Goal: Task Accomplishment & Management: Complete application form

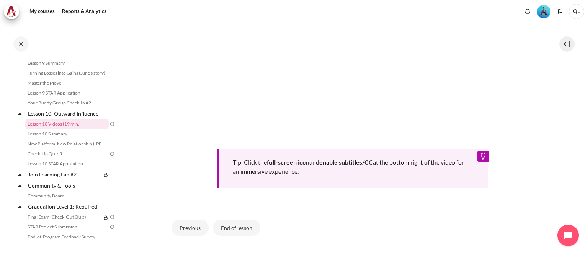
scroll to position [367, 0]
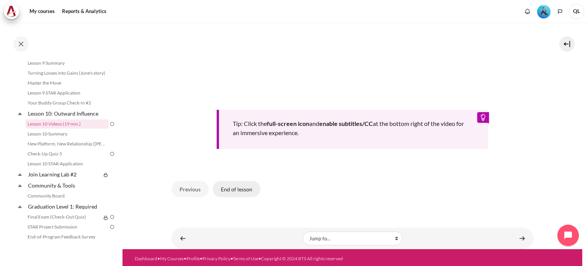
click at [251, 189] on button "End of lesson" at bounding box center [236, 189] width 47 height 16
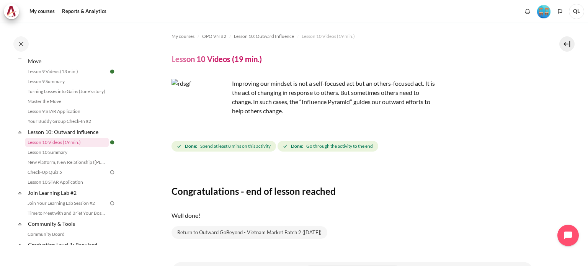
scroll to position [697, 0]
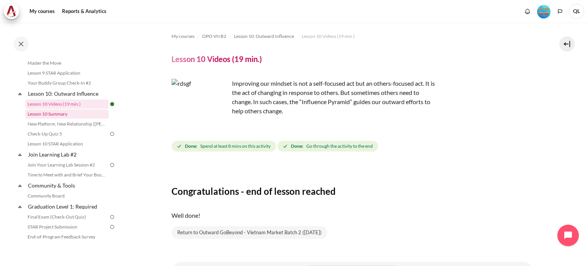
click at [72, 119] on link "Lesson 10 Summary" at bounding box center [66, 114] width 83 height 9
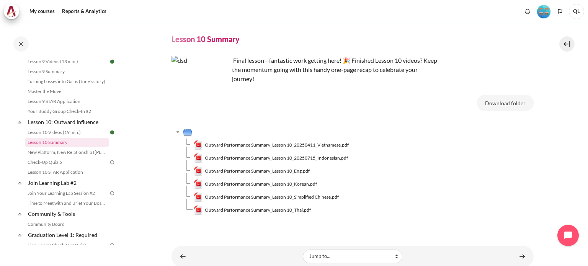
scroll to position [40, 0]
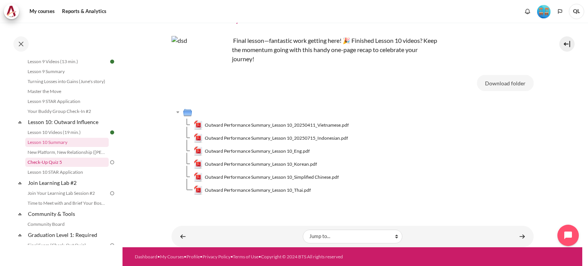
click at [85, 167] on link "Check-Up Quiz 5" at bounding box center [66, 162] width 83 height 9
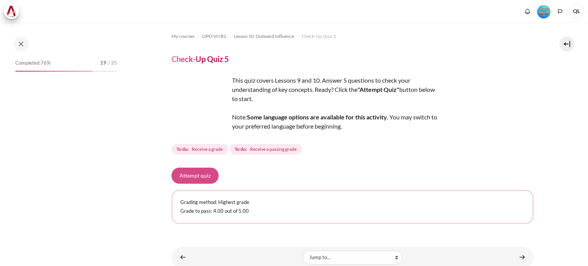
scroll to position [689, 0]
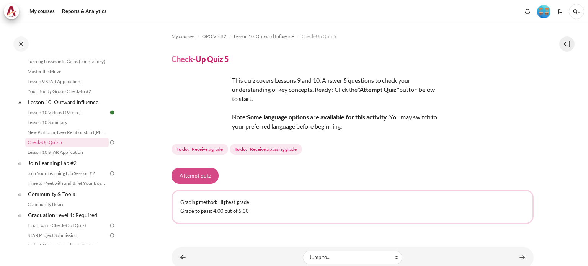
click at [198, 173] on button "Attempt quiz" at bounding box center [195, 176] width 47 height 16
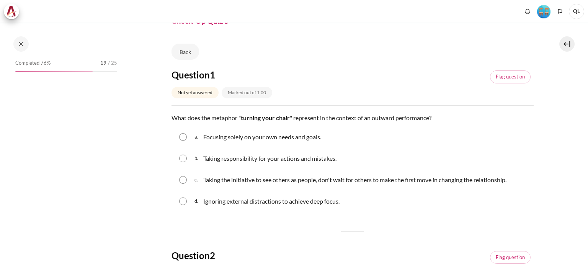
scroll to position [689, 0]
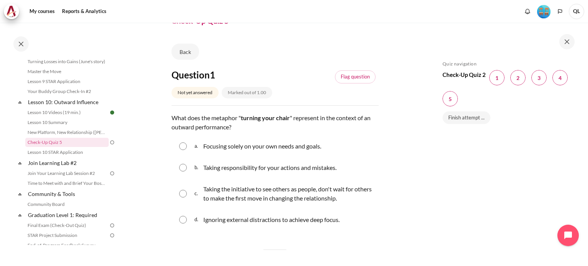
click at [313, 192] on p "Taking the initiative to see others as people, don't wait for others to make th…" at bounding box center [289, 194] width 172 height 18
radio input "true"
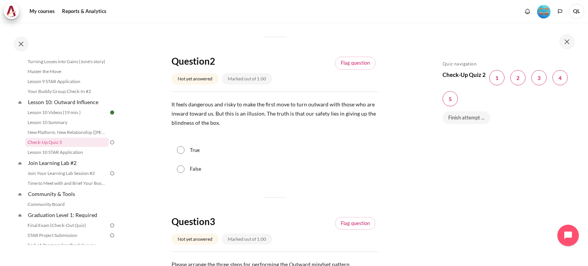
scroll to position [268, 0]
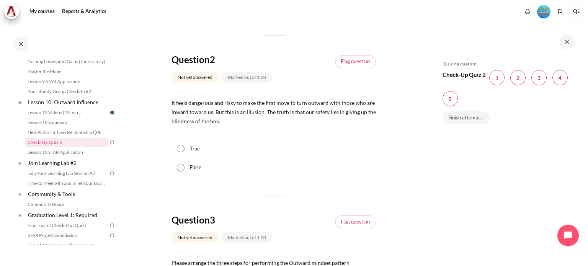
click at [180, 147] on input "True" at bounding box center [181, 149] width 8 height 8
radio input "true"
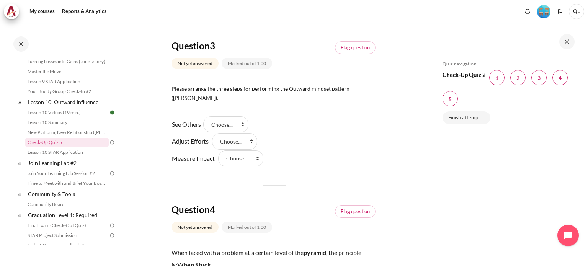
scroll to position [460, 0]
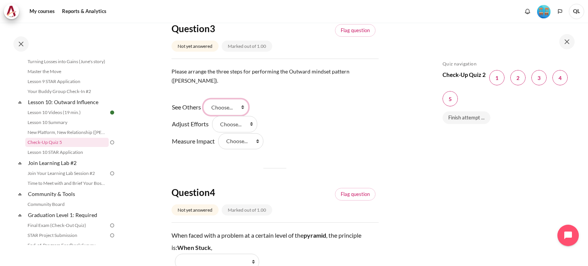
click at [236, 102] on select "Choose... Step 3 Step 1 Step 2" at bounding box center [225, 107] width 45 height 16
select select "2"
click at [206, 99] on select "Choose... Step 3 Step 1 Step 2" at bounding box center [225, 107] width 45 height 16
click at [236, 116] on select "Choose... Step 3 Step 1 Step 2" at bounding box center [234, 124] width 45 height 16
select select "3"
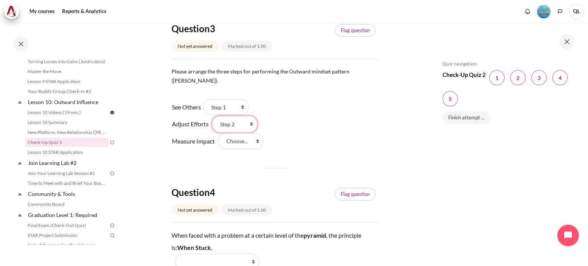
click at [212, 116] on select "Choose... Step 3 Step 1 Step 2" at bounding box center [234, 124] width 45 height 16
click at [240, 133] on select "Choose... Step 3 Step 1 Step 2" at bounding box center [240, 141] width 45 height 16
select select "1"
click at [218, 133] on select "Choose... Step 3 Step 1 Step 2" at bounding box center [240, 141] width 45 height 16
click at [300, 128] on div "See Others Answer 1 Question 3 Choose... Step 3 Step 1 Step 2 Adjust Efforts An…" at bounding box center [275, 124] width 207 height 51
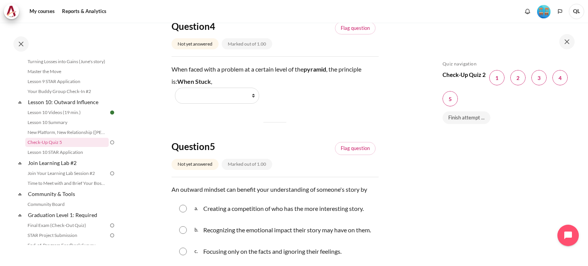
scroll to position [613, 0]
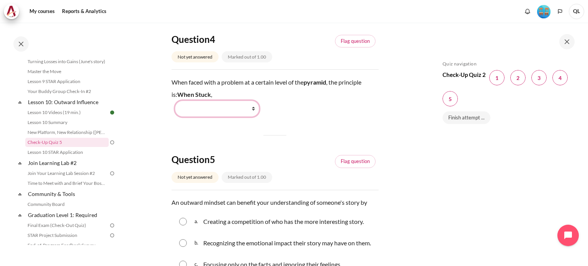
click at [246, 101] on select "Work Harder Go Higher Go Lower Stay Put" at bounding box center [217, 109] width 84 height 16
select select "3"
click at [175, 101] on select "Work Harder Go Higher Go Lower Stay Put" at bounding box center [217, 109] width 84 height 16
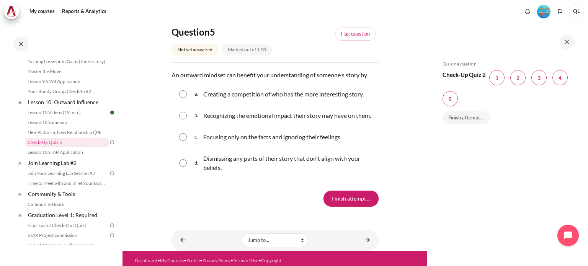
scroll to position [751, 0]
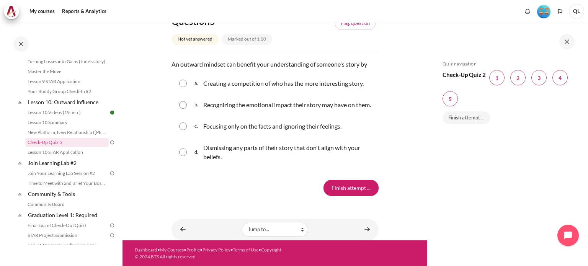
click at [341, 100] on p "Recognizing the emotional impact their story may have on them." at bounding box center [287, 104] width 168 height 9
radio input "true"
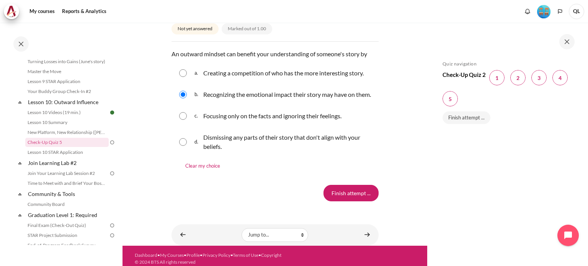
scroll to position [767, 0]
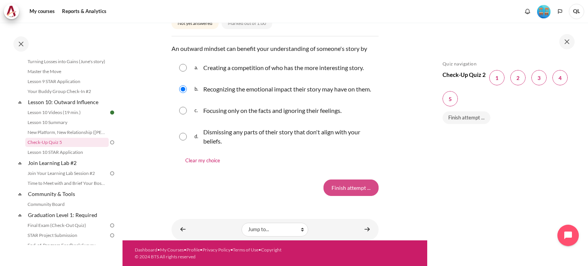
click at [354, 181] on input "Finish attempt ..." at bounding box center [351, 188] width 55 height 16
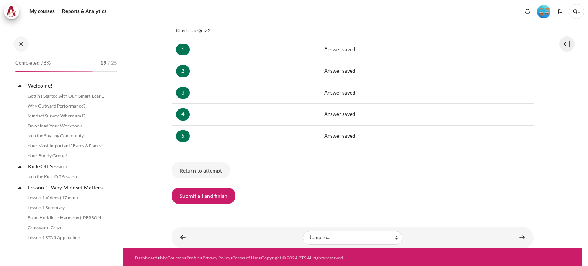
scroll to position [689, 0]
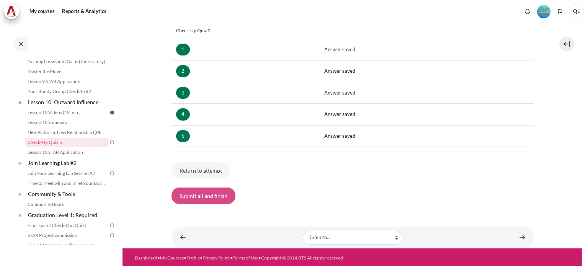
click at [229, 188] on button "Submit all and finish" at bounding box center [204, 196] width 64 height 16
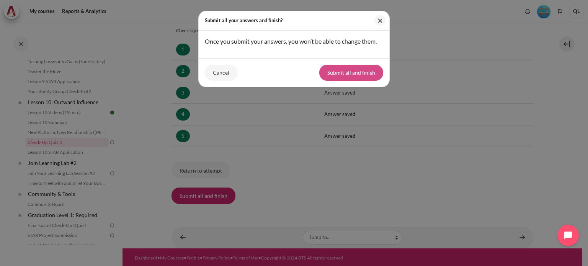
click at [337, 74] on button "Submit all and finish" at bounding box center [351, 73] width 64 height 16
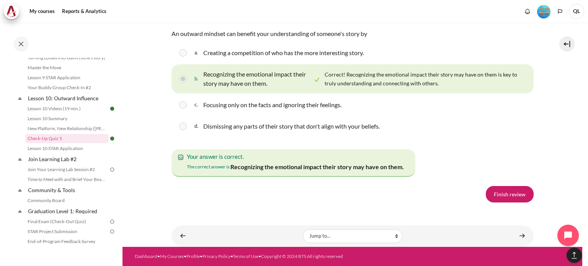
scroll to position [679, 0]
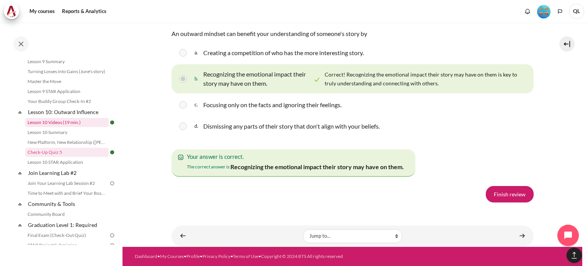
click at [81, 127] on link "Lesson 10 Videos (19 min.)" at bounding box center [66, 122] width 83 height 9
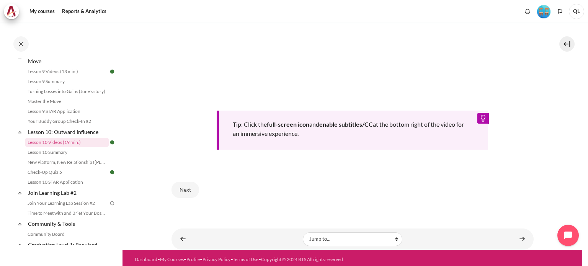
scroll to position [339, 0]
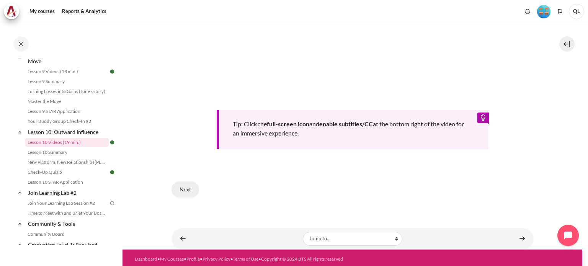
click at [190, 185] on button "Next" at bounding box center [186, 190] width 28 height 16
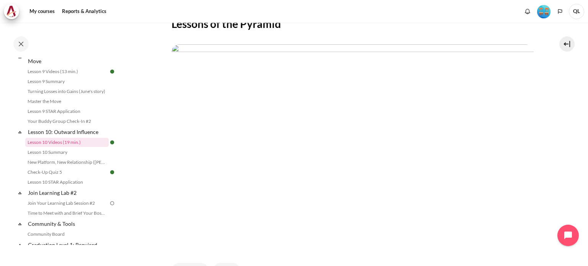
scroll to position [230, 0]
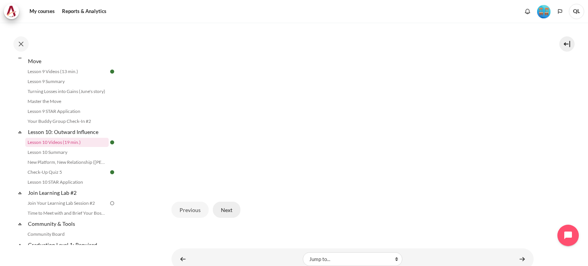
click at [223, 210] on button "Next" at bounding box center [227, 210] width 28 height 16
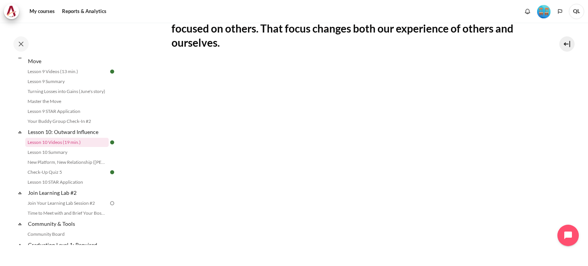
scroll to position [230, 0]
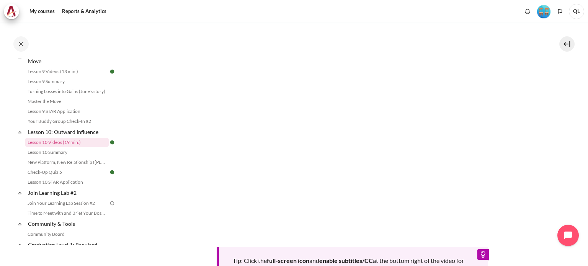
click at [543, 127] on section "My courses OPO VN B2 Lesson 10: Outward Influence Lesson 10 Videos (19 min.) Le…" at bounding box center [353, 90] width 460 height 594
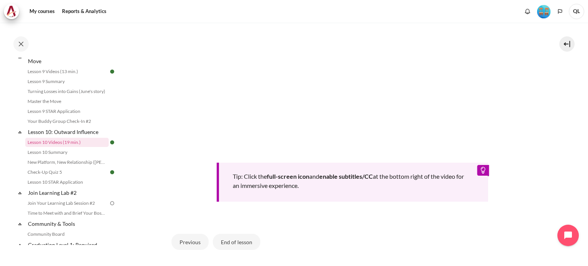
scroll to position [367, 0]
